Goal: Find contact information: Obtain details needed to contact an individual or organization

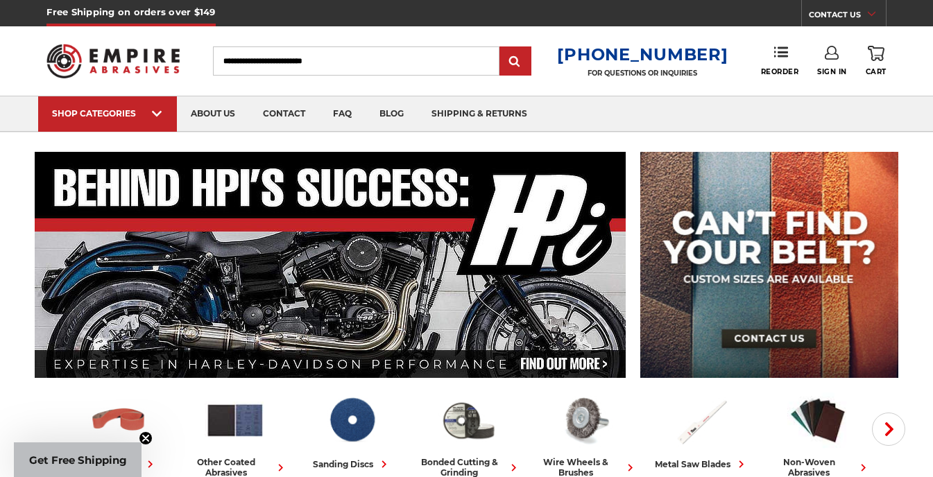
click at [840, 11] on link "CONTACT US" at bounding box center [847, 16] width 77 height 19
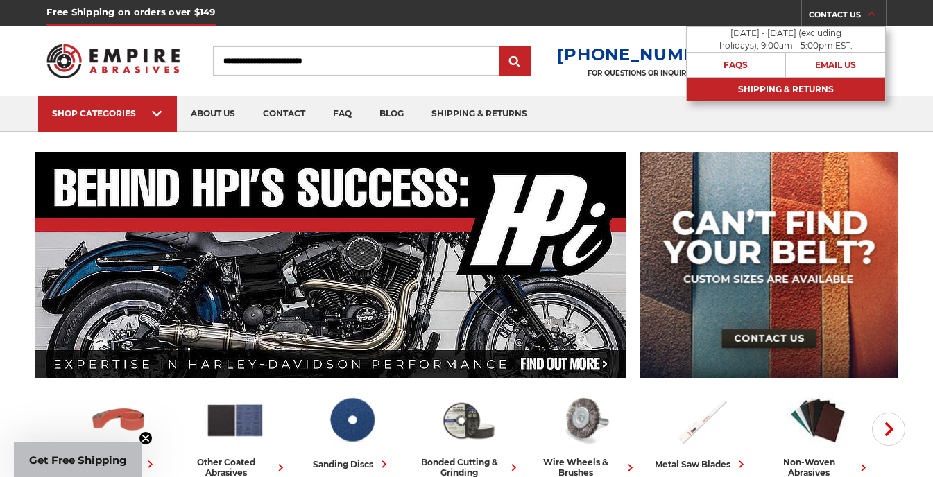
click at [798, 90] on link "Shipping & Returns" at bounding box center [786, 89] width 198 height 24
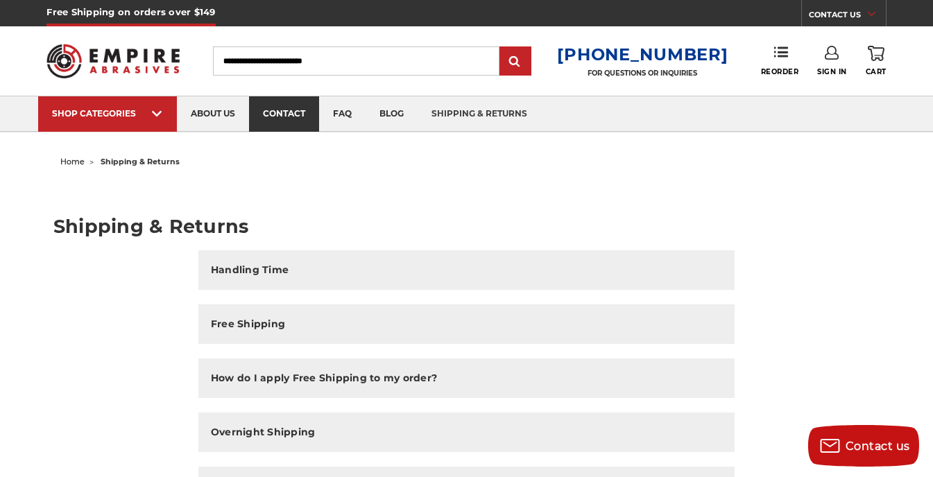
click at [279, 109] on link "contact" at bounding box center [284, 113] width 70 height 35
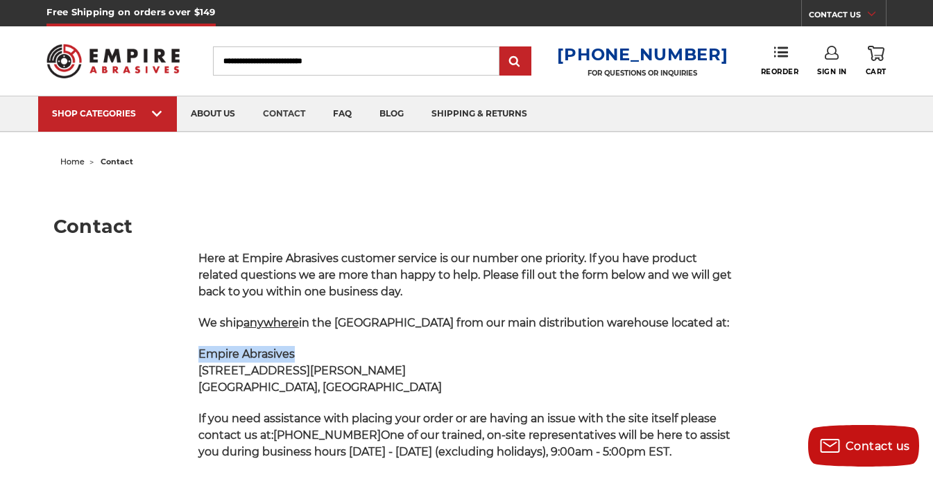
drag, startPoint x: 201, startPoint y: 368, endPoint x: 307, endPoint y: 372, distance: 106.9
click at [307, 372] on p "Empire Abrasives 85 B Hoffman Lane Islandia, NY 11749" at bounding box center [466, 371] width 536 height 50
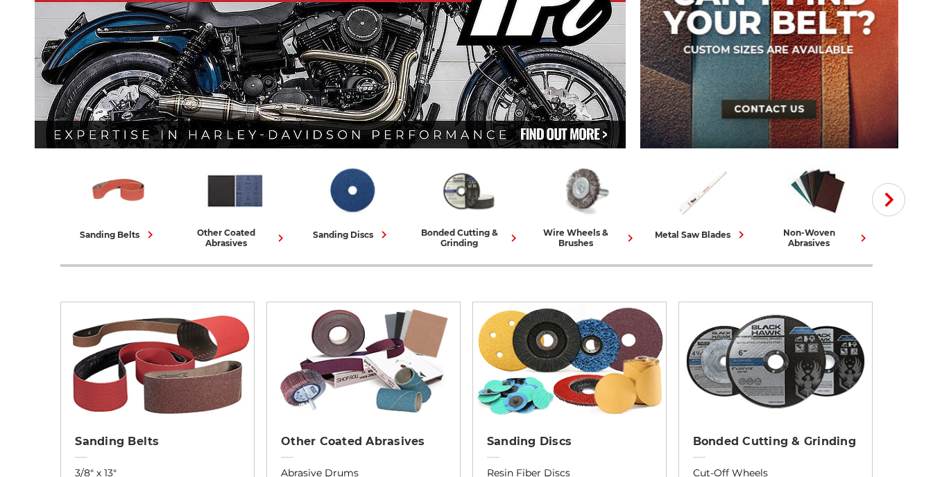
scroll to position [254, 0]
